Goal: Task Accomplishment & Management: Manage account settings

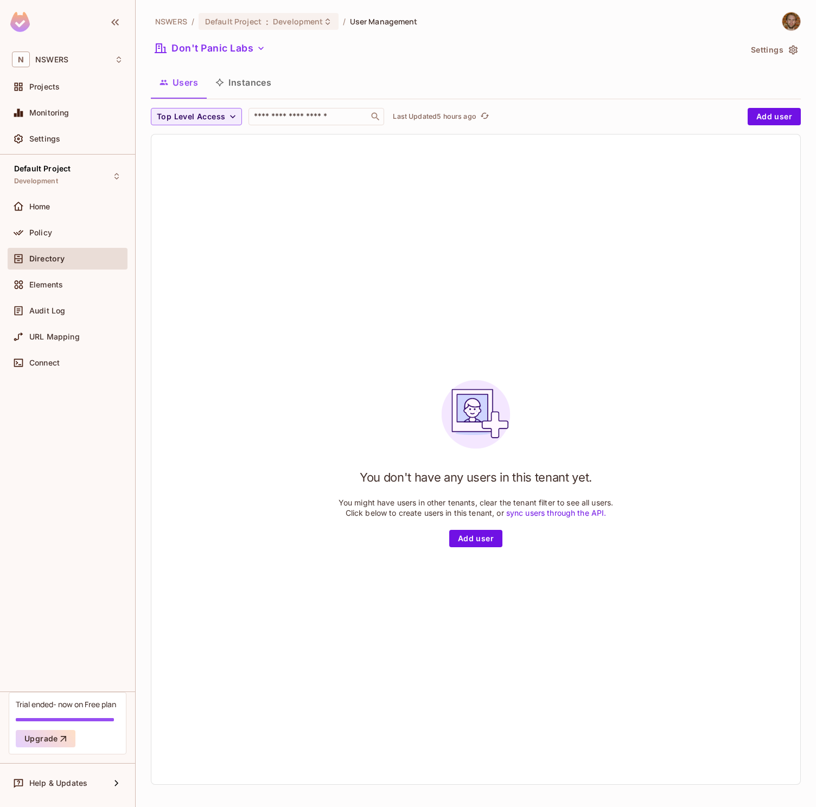
click at [265, 271] on div "You don't have any users in this tenant yet. You might have users in other tena…" at bounding box center [475, 460] width 649 height 650
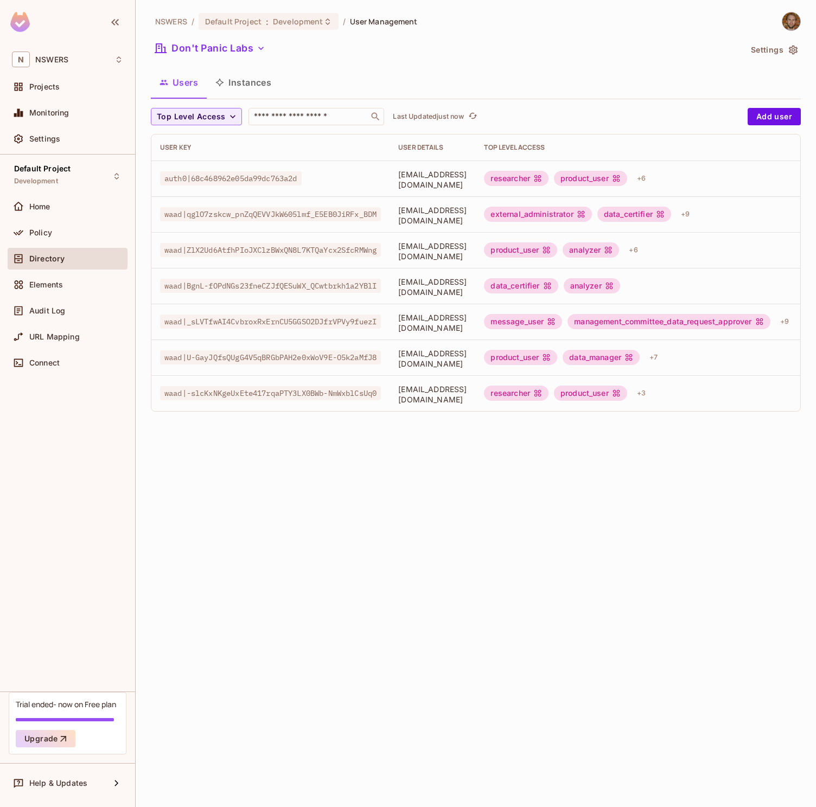
click at [458, 177] on span "[EMAIL_ADDRESS][DOMAIN_NAME]" at bounding box center [432, 179] width 68 height 21
click at [548, 180] on div "researcher" at bounding box center [516, 178] width 65 height 15
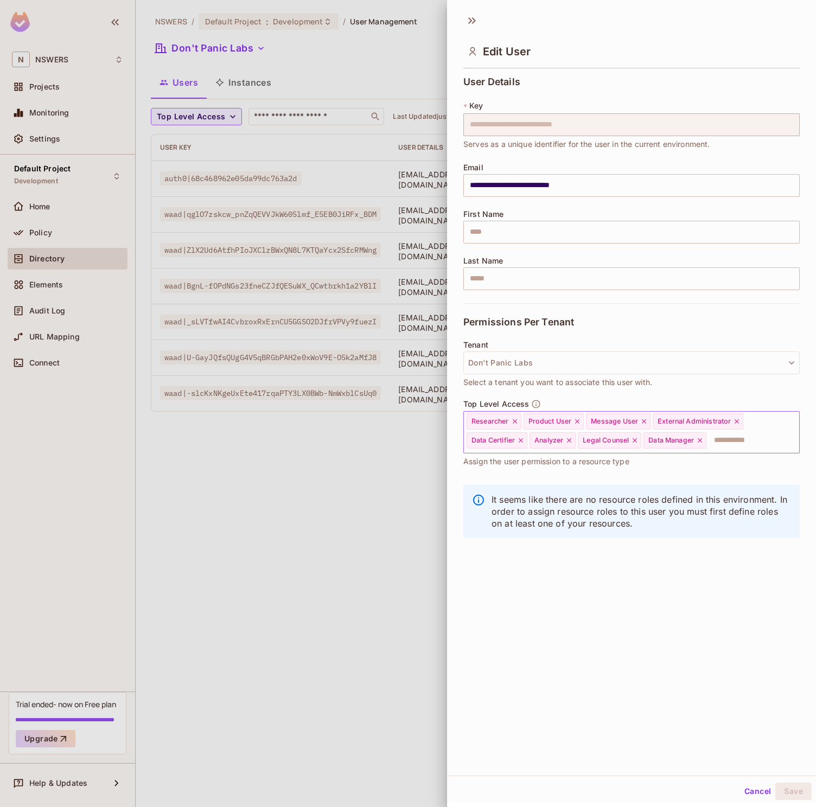
click at [737, 440] on input "text" at bounding box center [742, 441] width 71 height 22
click at [628, 658] on div "**********" at bounding box center [631, 392] width 369 height 768
click at [672, 442] on span "Data Manager" at bounding box center [671, 440] width 46 height 9
click at [756, 793] on button "Cancel" at bounding box center [757, 791] width 35 height 17
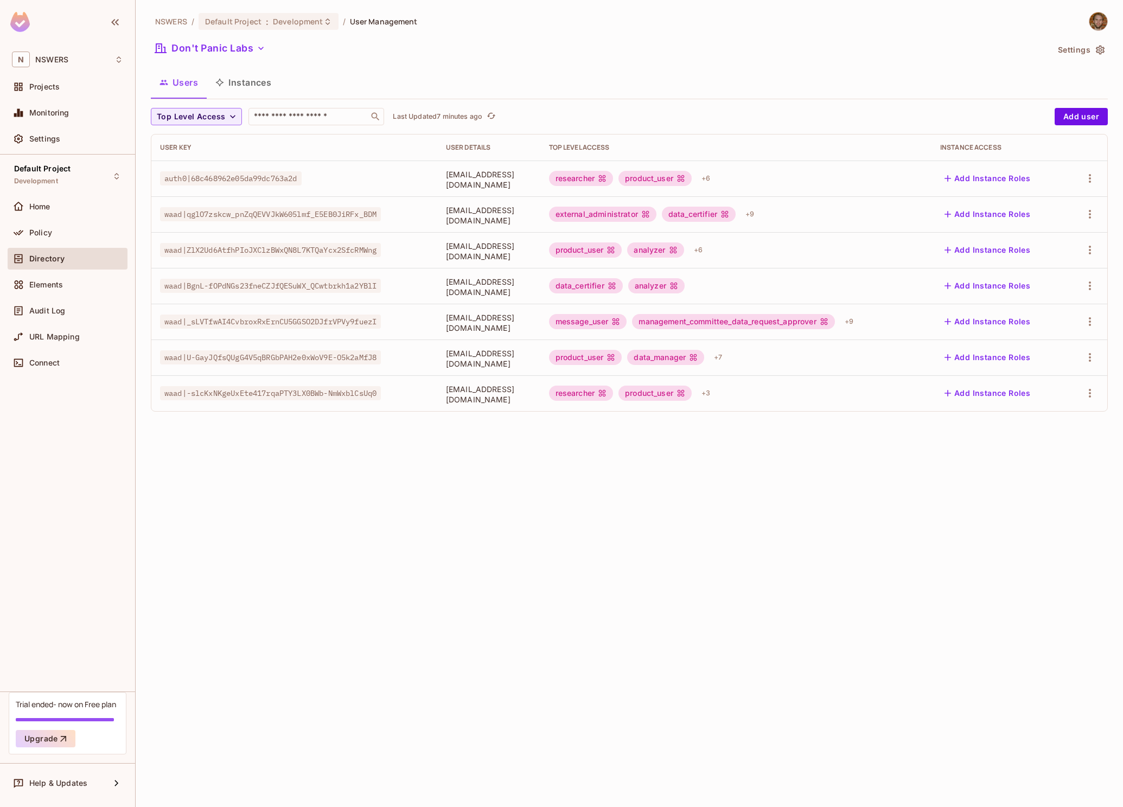
click at [613, 177] on div "researcher" at bounding box center [581, 178] width 65 height 15
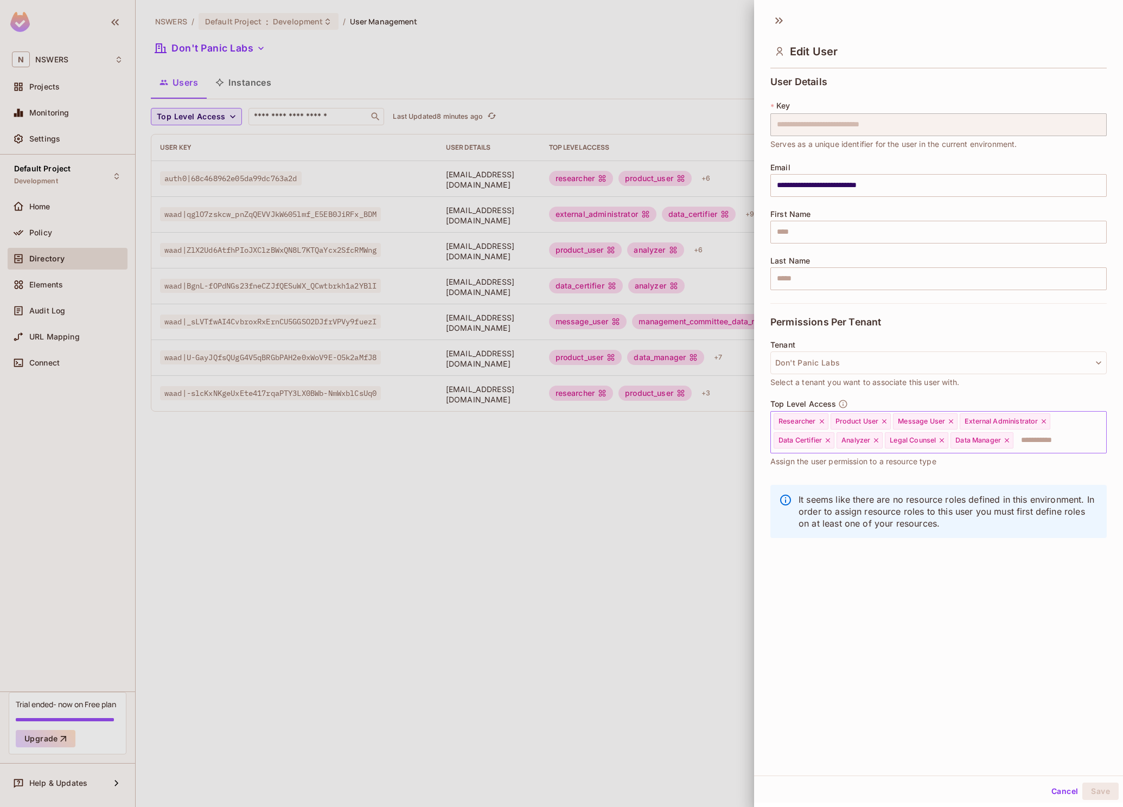
click at [793, 435] on div "Data Certifier" at bounding box center [803, 440] width 61 height 16
click at [815, 792] on button "Cancel" at bounding box center [1064, 791] width 35 height 17
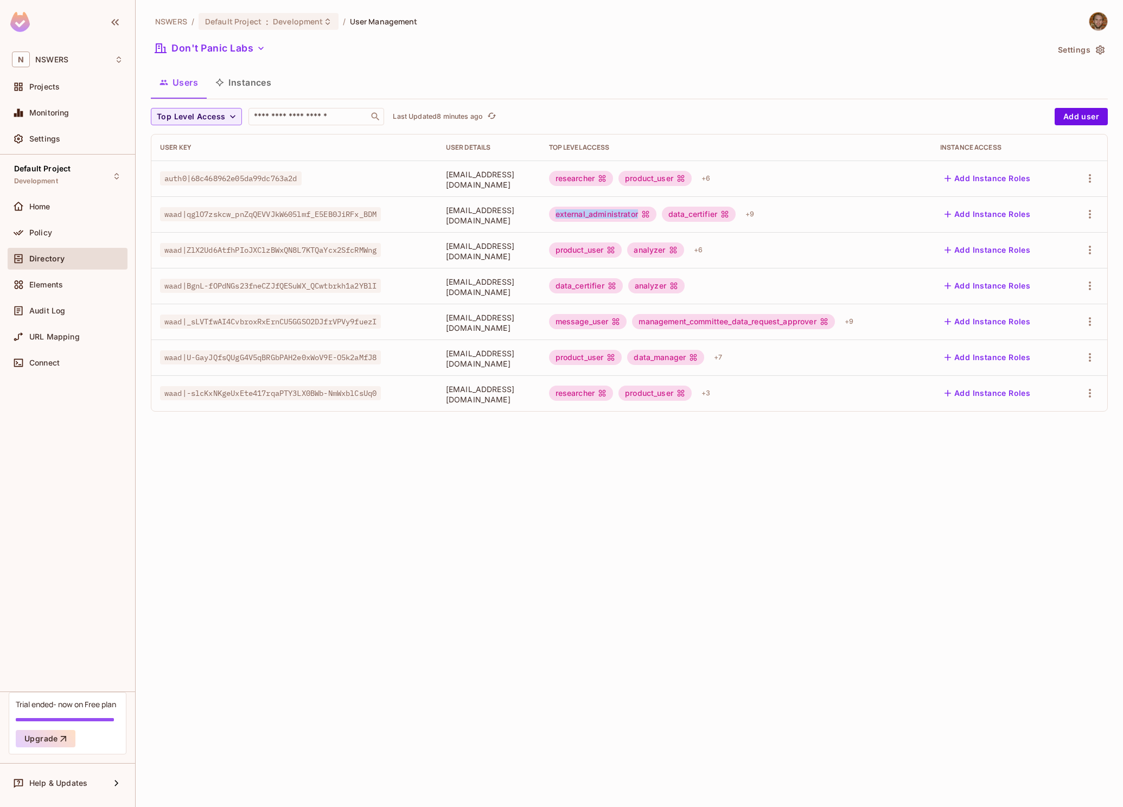
drag, startPoint x: 597, startPoint y: 214, endPoint x: 680, endPoint y: 216, distance: 82.5
click at [656, 216] on div "external_administrator" at bounding box center [602, 214] width 107 height 15
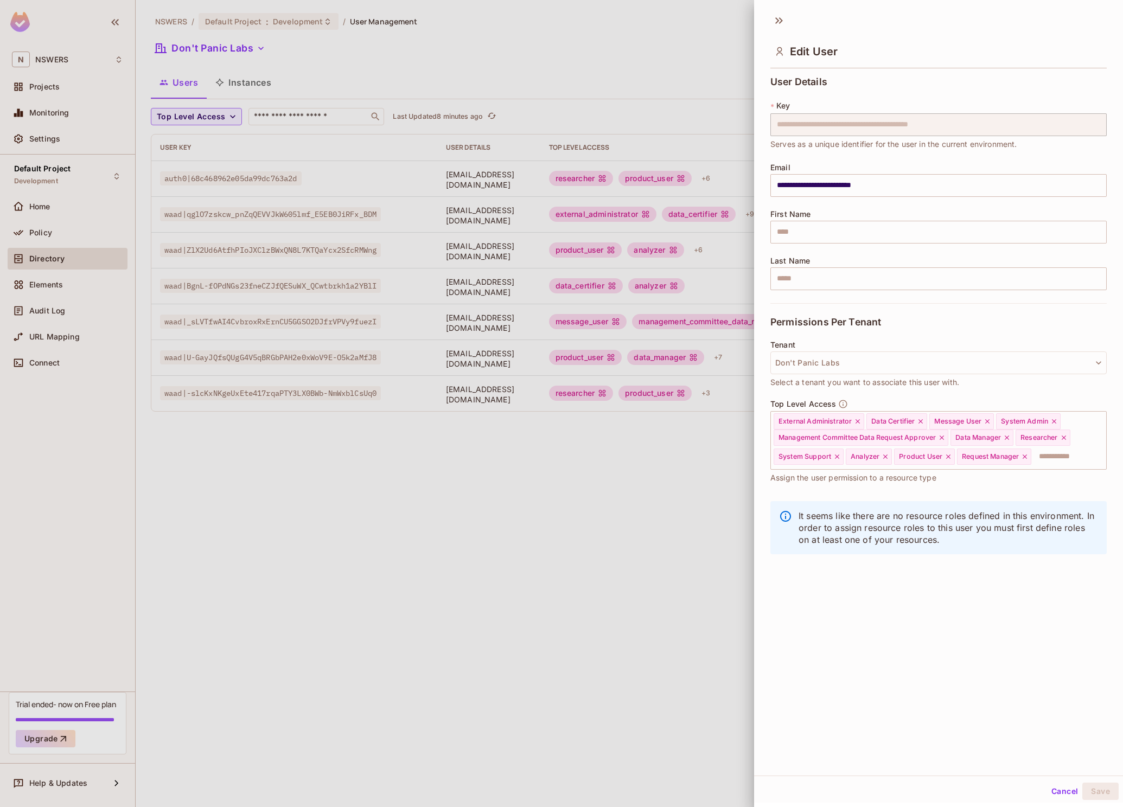
click at [618, 476] on div at bounding box center [561, 403] width 1123 height 807
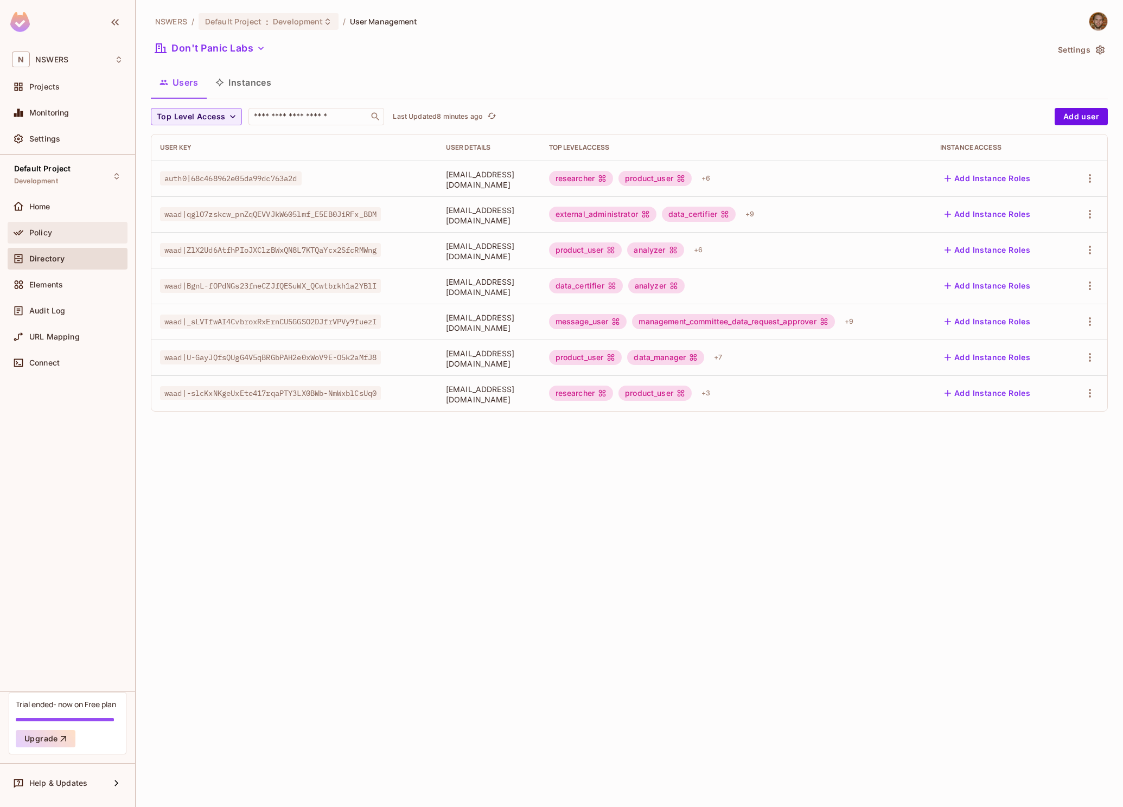
click at [42, 231] on span "Policy" at bounding box center [40, 232] width 23 height 9
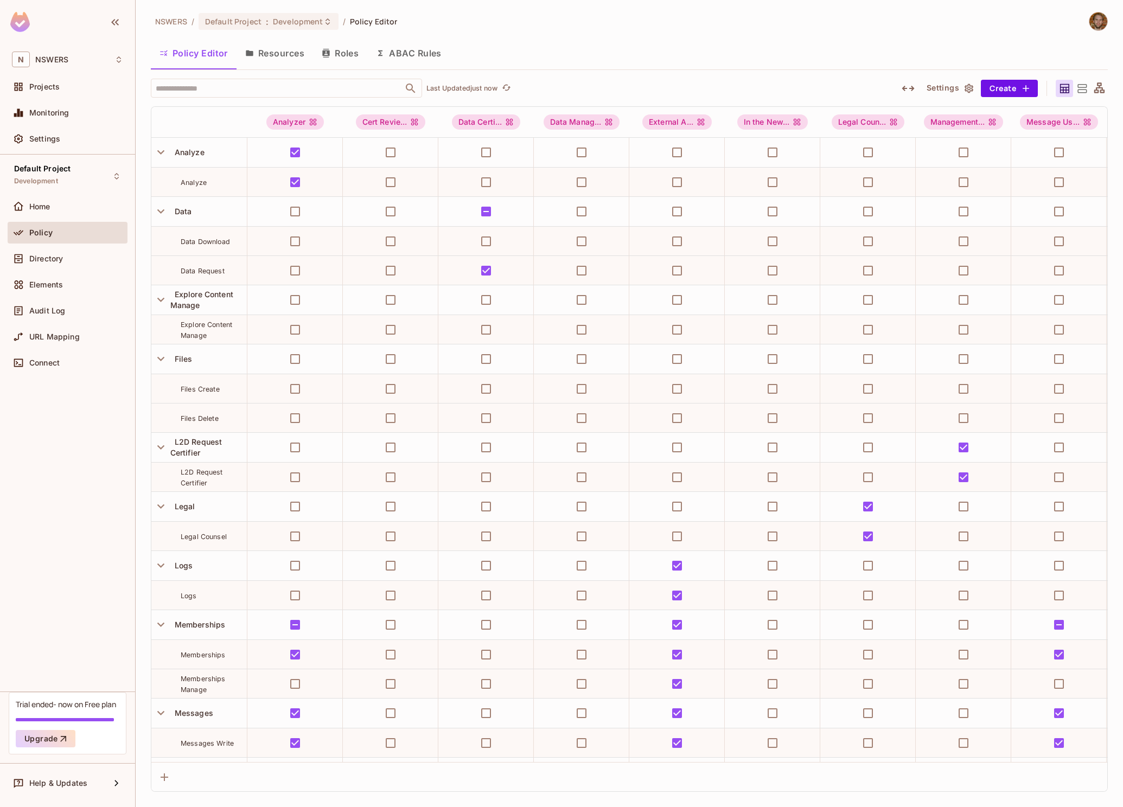
click at [335, 54] on button "Roles" at bounding box center [340, 53] width 54 height 27
